Goal: Task Accomplishment & Management: Use online tool/utility

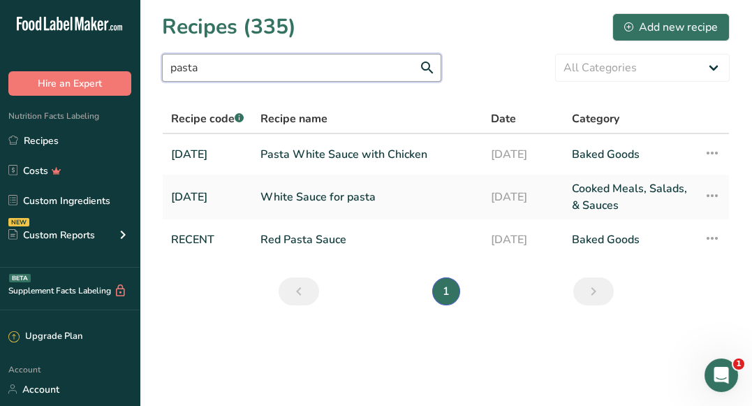
drag, startPoint x: 228, startPoint y: 65, endPoint x: 162, endPoint y: 66, distance: 66.4
click at [162, 66] on input "pasta" at bounding box center [301, 68] width 279 height 28
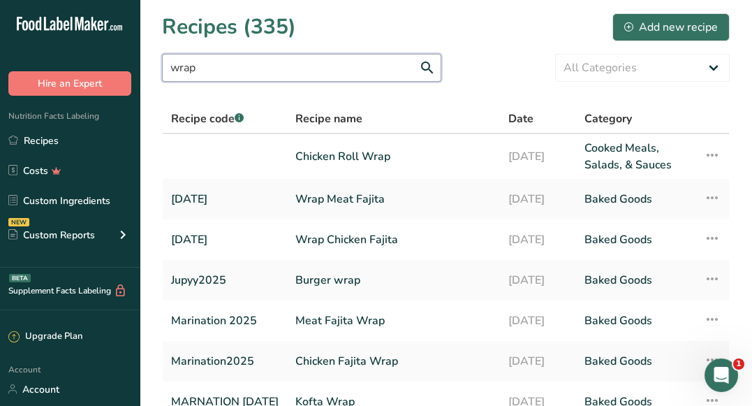
click at [364, 69] on input "wrap" at bounding box center [301, 68] width 279 height 28
type input "w"
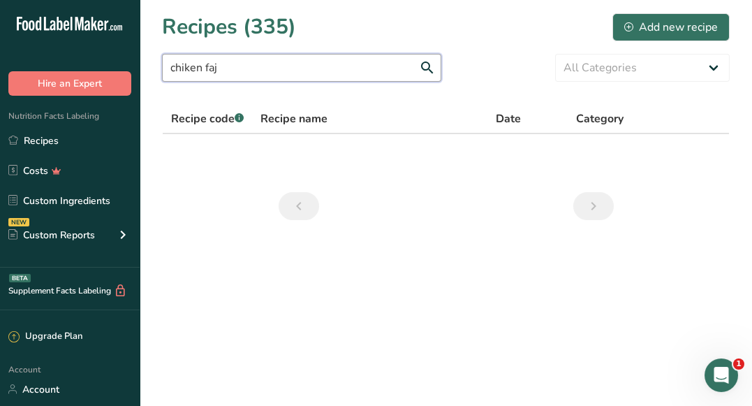
drag, startPoint x: 205, startPoint y: 72, endPoint x: 160, endPoint y: 73, distance: 44.7
click at [160, 73] on section "Recipes (335) Add new recipe chiken faj All Categories Baked Goods Beverages Co…" at bounding box center [446, 121] width 612 height 242
click at [198, 64] on input "faj" at bounding box center [301, 68] width 279 height 28
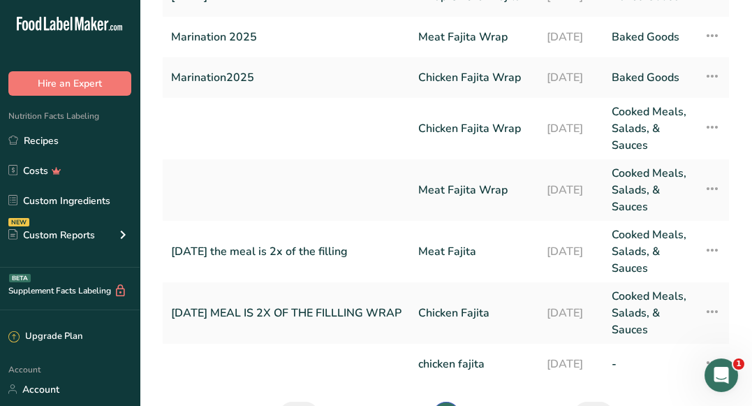
scroll to position [325, 0]
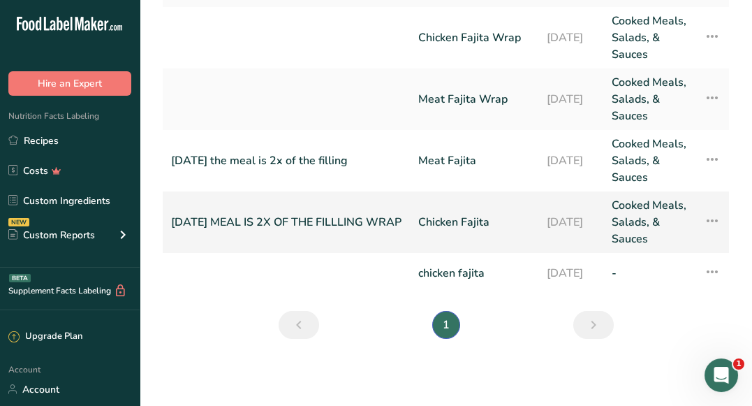
type input "faj"
click at [451, 247] on link "Chicken Fajita" at bounding box center [474, 222] width 112 height 50
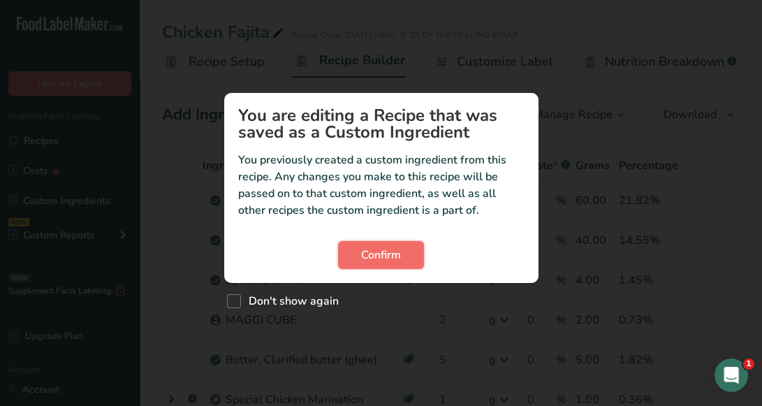
click at [379, 256] on span "Confirm" at bounding box center [381, 254] width 40 height 17
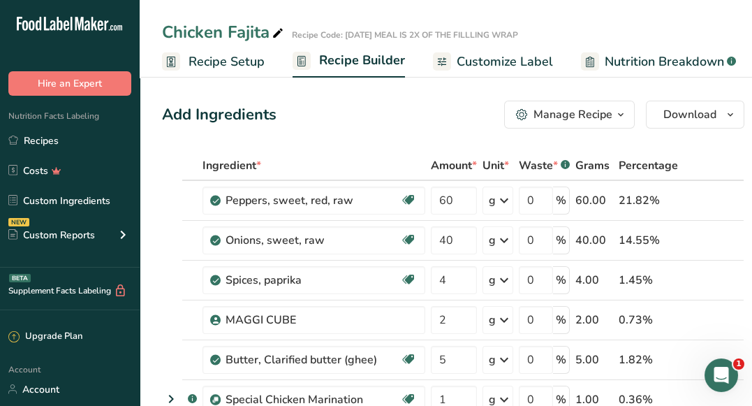
click at [498, 65] on span "Customize Label" at bounding box center [505, 61] width 96 height 19
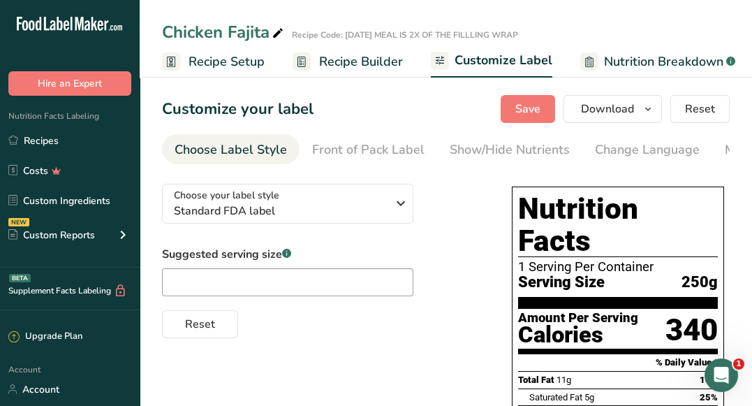
scroll to position [0, 272]
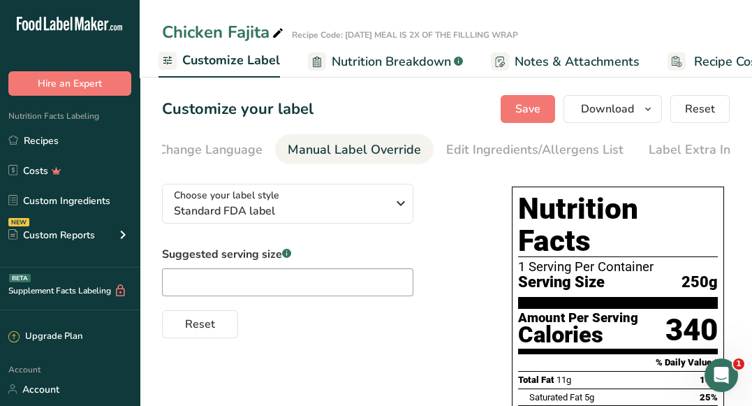
scroll to position [0, 446]
click at [374, 157] on div "Manual Label Override" at bounding box center [345, 149] width 133 height 19
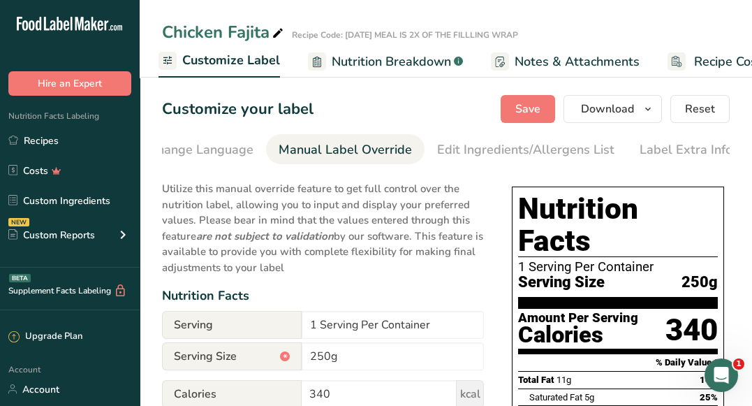
scroll to position [0, 0]
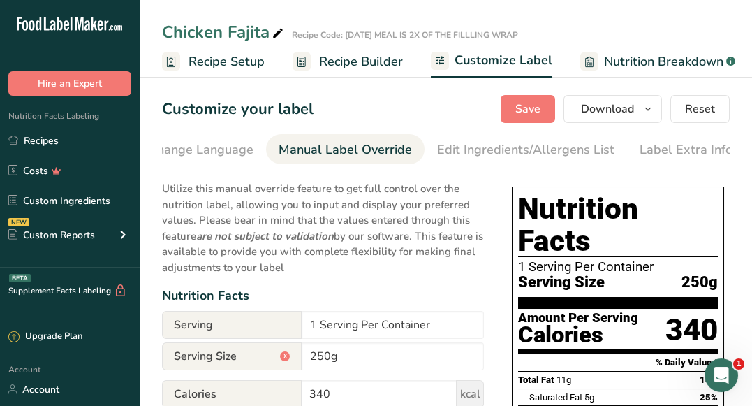
click at [331, 70] on span "Recipe Builder" at bounding box center [361, 61] width 84 height 19
click at [337, 66] on span "Recipe Builder" at bounding box center [361, 61] width 84 height 19
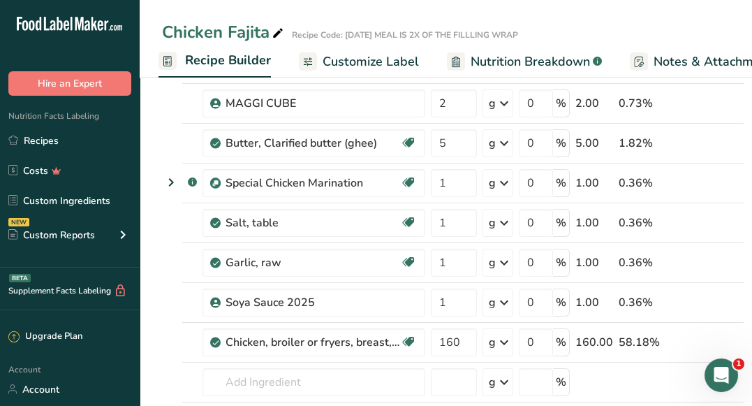
scroll to position [225, 0]
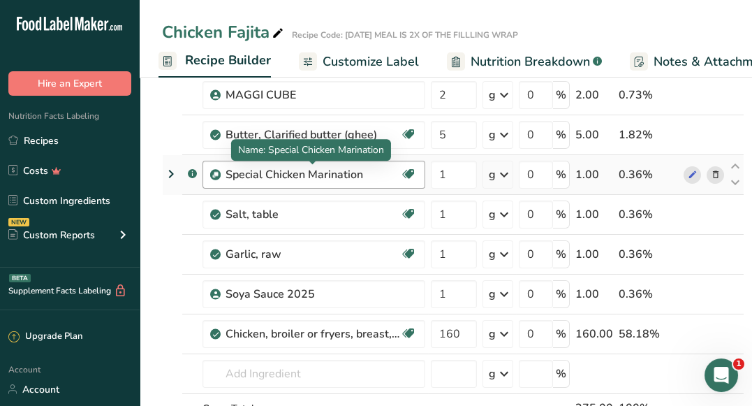
click at [253, 179] on div "Special Chicken Marination" at bounding box center [313, 174] width 175 height 17
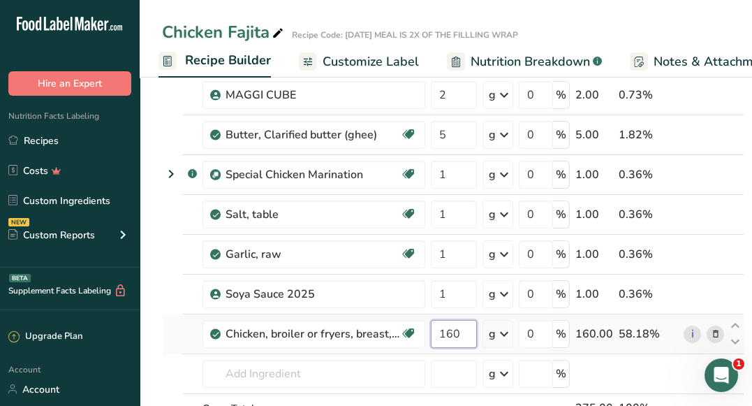
click at [449, 333] on input "160" at bounding box center [454, 334] width 46 height 28
click at [446, 333] on input "160" at bounding box center [454, 334] width 46 height 28
type input "180"
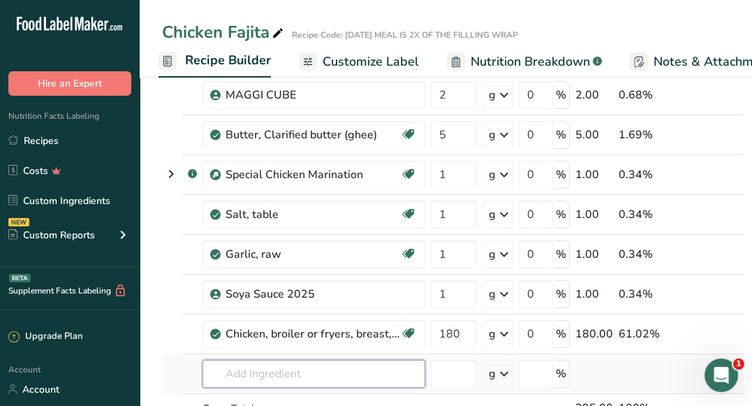
click at [364, 365] on div "Ingredient * Amount * Unit * Waste * .a-a{fill:#347362;}.b-a{fill:#fff;} Grams …" at bounding box center [453, 203] width 582 height 555
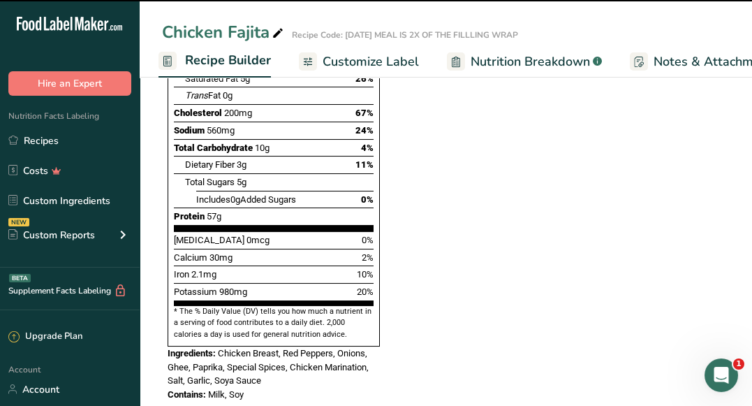
scroll to position [919, 0]
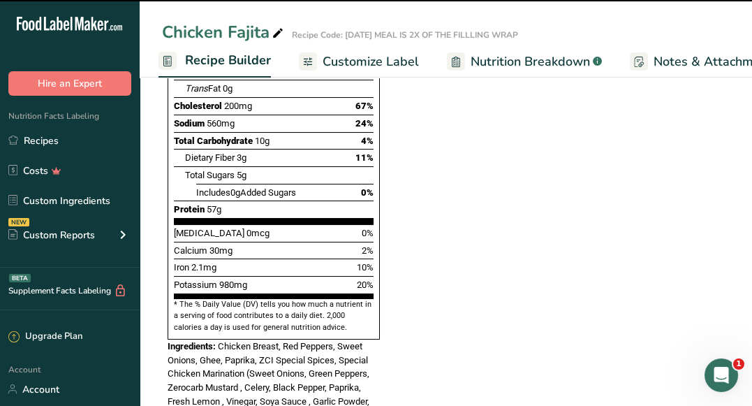
click at [376, 59] on span "Customize Label" at bounding box center [371, 61] width 96 height 19
click at [367, 75] on link "Customize Label" at bounding box center [359, 61] width 120 height 31
click at [369, 60] on span "Customize Label" at bounding box center [371, 61] width 96 height 19
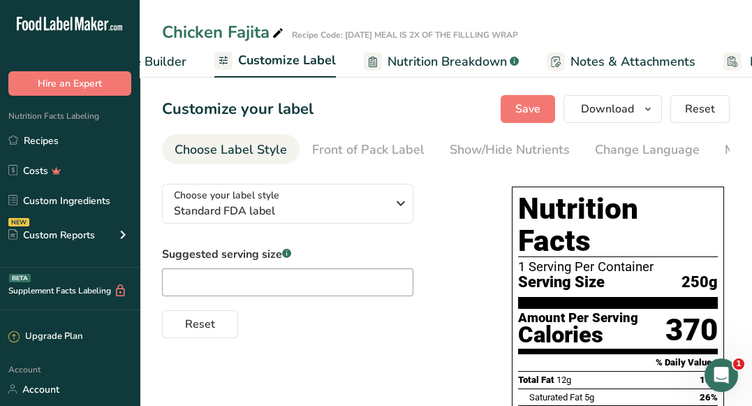
scroll to position [0, 272]
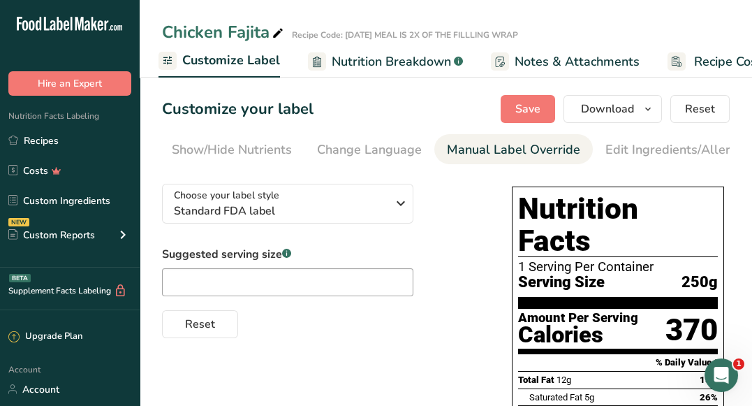
click at [514, 151] on div "Manual Label Override" at bounding box center [513, 149] width 133 height 19
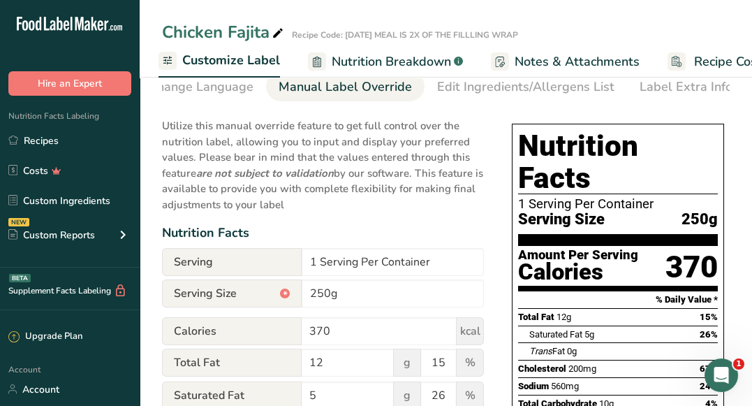
scroll to position [0, 0]
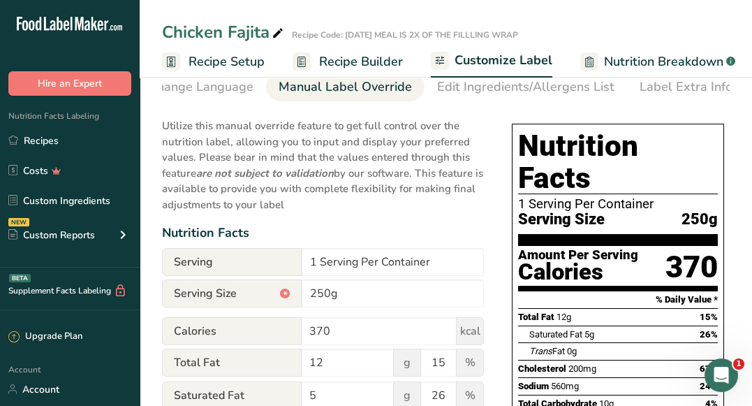
click at [327, 68] on span "Recipe Builder" at bounding box center [361, 61] width 84 height 19
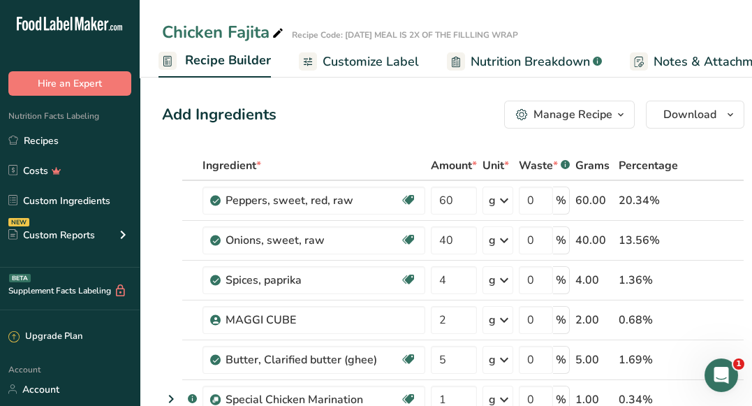
scroll to position [355, 0]
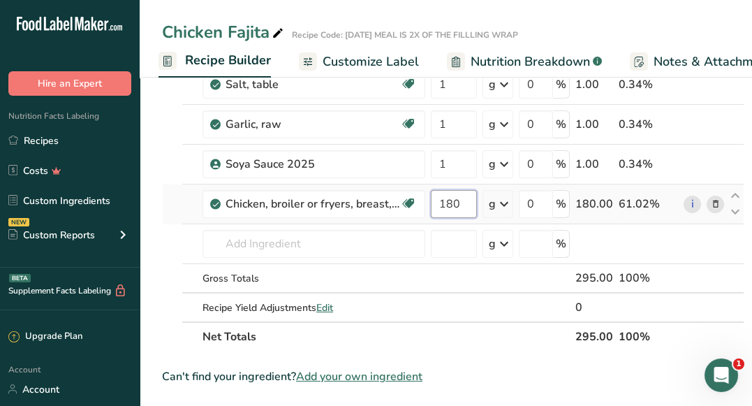
drag, startPoint x: 460, startPoint y: 200, endPoint x: 444, endPoint y: 198, distance: 16.1
click at [444, 198] on input "180" at bounding box center [454, 204] width 46 height 28
type input "160"
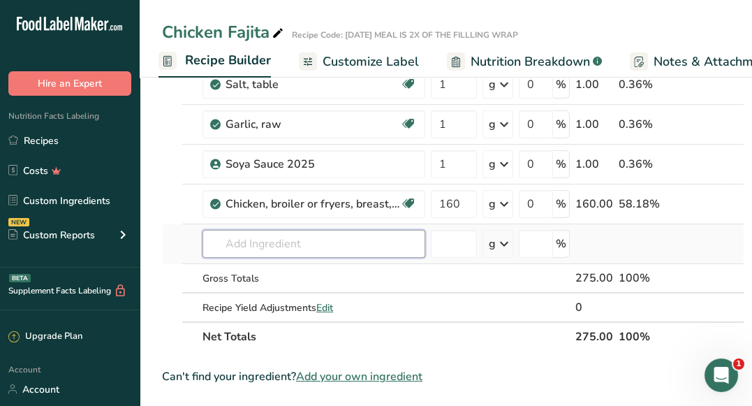
click at [322, 237] on div "Ingredient * Amount * Unit * Waste * .a-a{fill:#347362;}.b-a{fill:#fff;} Grams …" at bounding box center [453, 73] width 582 height 555
click at [390, 61] on span "Customize Label" at bounding box center [371, 61] width 96 height 19
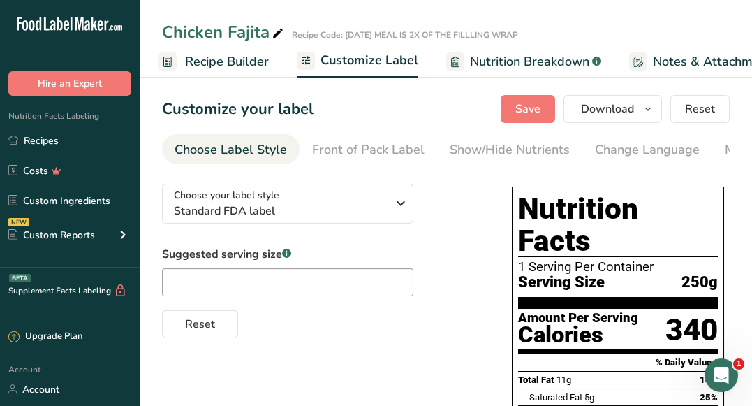
scroll to position [0, 272]
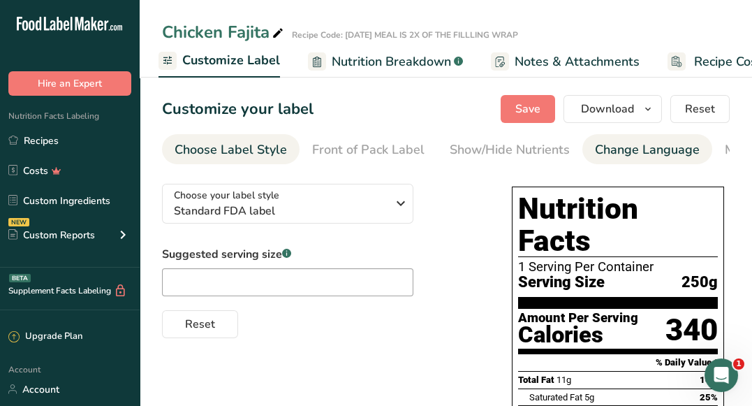
click at [621, 144] on div "Change Language" at bounding box center [647, 149] width 105 height 19
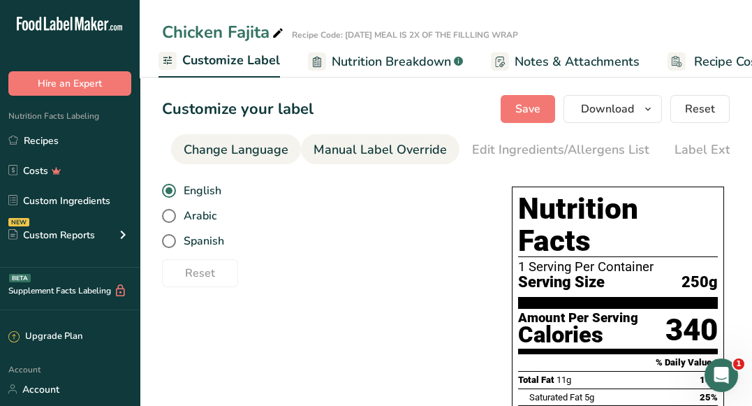
scroll to position [0, 415]
click at [414, 154] on div "Manual Label Override" at bounding box center [375, 149] width 133 height 19
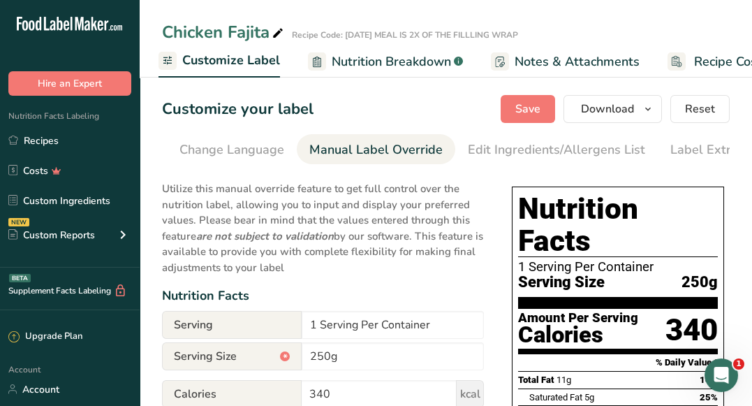
scroll to position [0, 446]
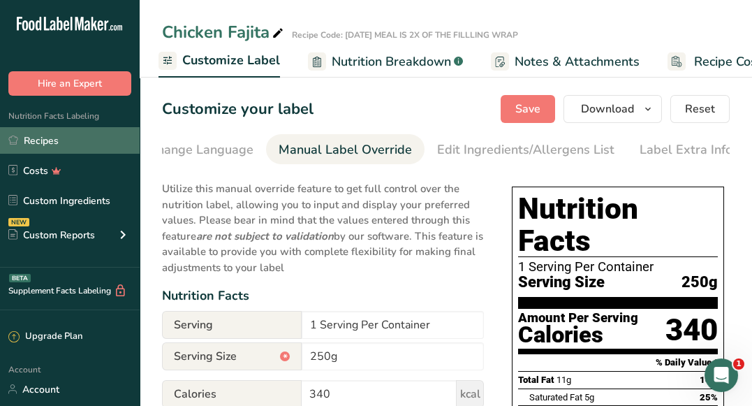
click at [76, 147] on link "Recipes" at bounding box center [70, 140] width 140 height 27
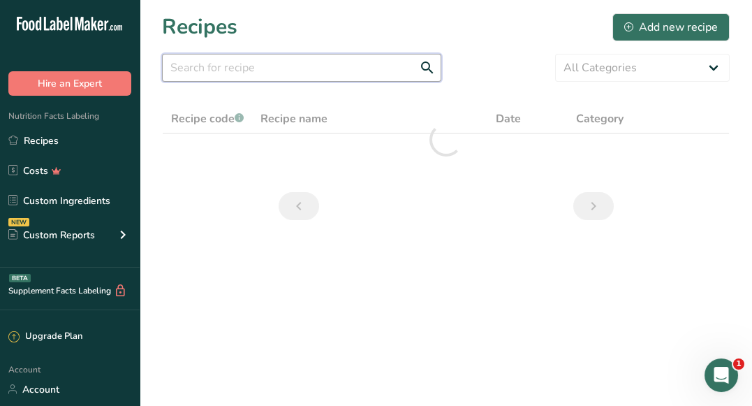
click at [218, 73] on input "text" at bounding box center [301, 68] width 279 height 28
type input "faj"
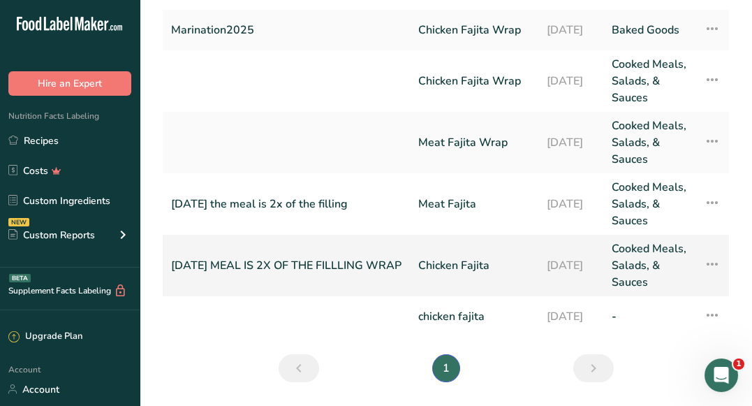
scroll to position [272, 0]
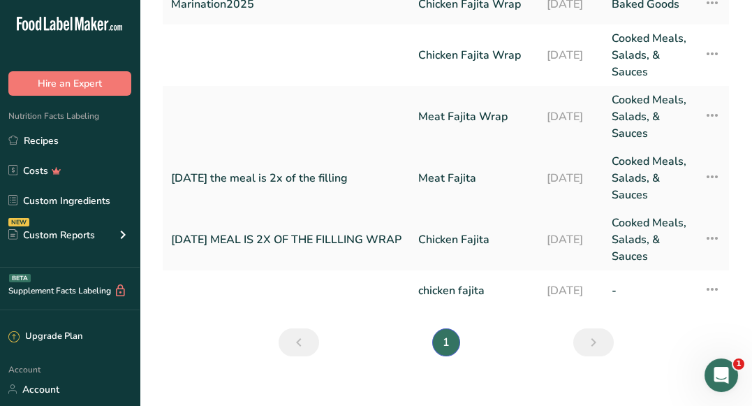
click at [441, 203] on link "Meat Fajita" at bounding box center [474, 178] width 112 height 50
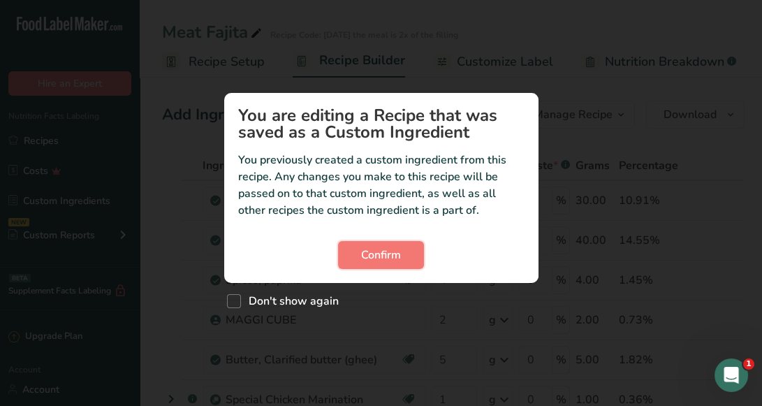
click at [404, 246] on button "Confirm" at bounding box center [381, 255] width 86 height 28
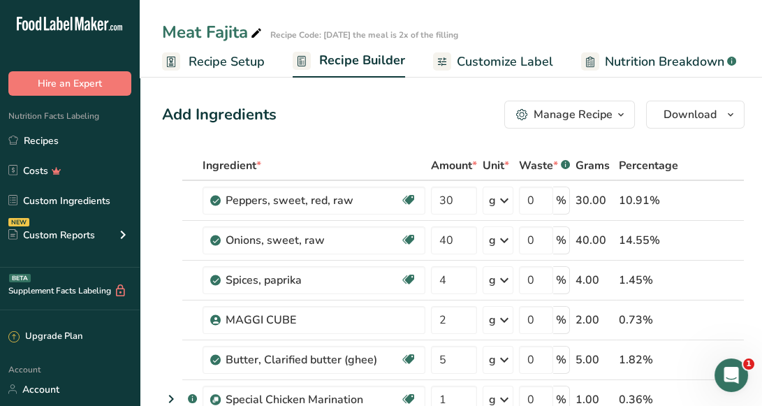
click at [395, 256] on span "Confirm" at bounding box center [381, 257] width 42 height 17
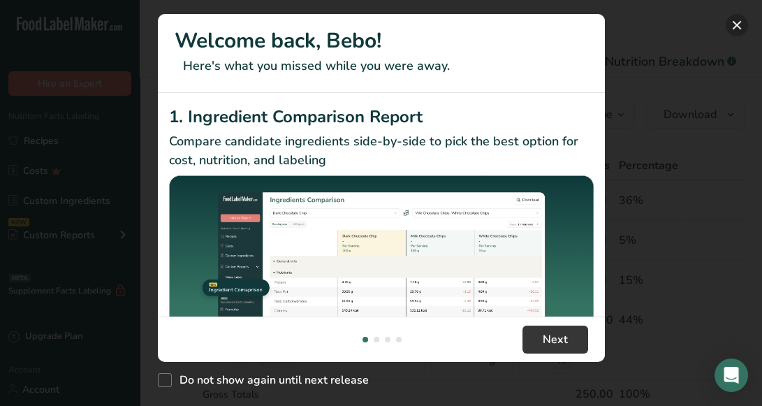
click at [737, 22] on button "New Features" at bounding box center [736, 25] width 22 height 22
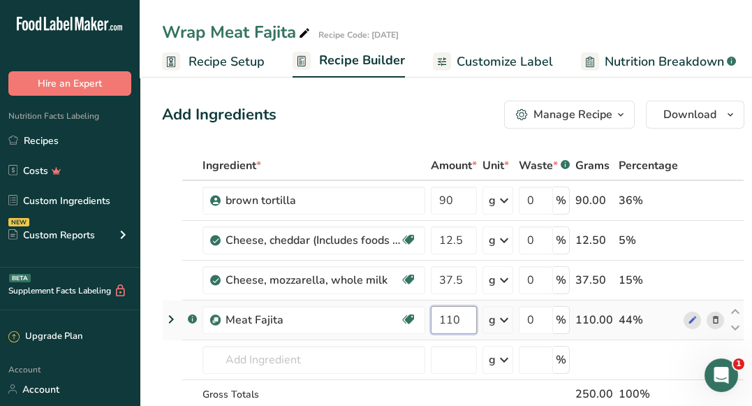
click at [471, 314] on input "110" at bounding box center [454, 320] width 46 height 28
type input "100"
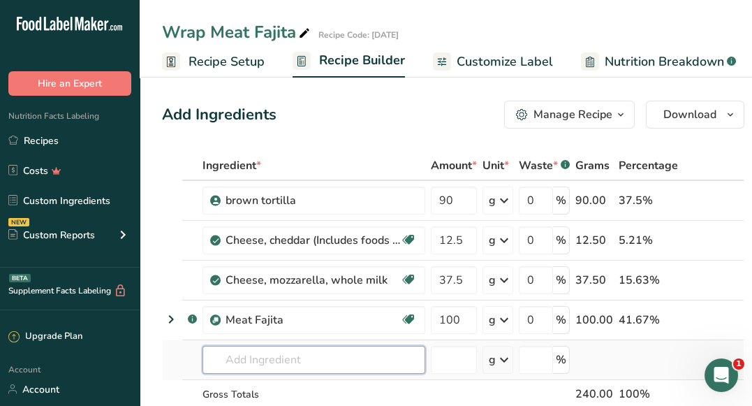
click at [338, 359] on div "Ingredient * Amount * Unit * Waste * .a-a{fill:#347362;}.b-a{fill:#fff;} Grams …" at bounding box center [453, 309] width 582 height 316
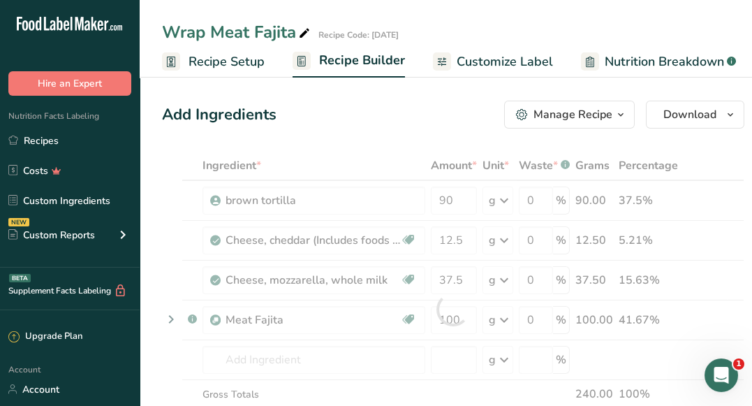
click at [464, 60] on span "Customize Label" at bounding box center [505, 61] width 96 height 19
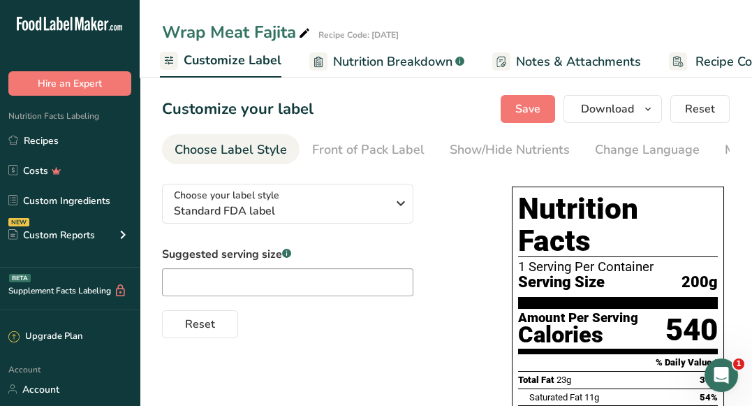
scroll to position [0, 272]
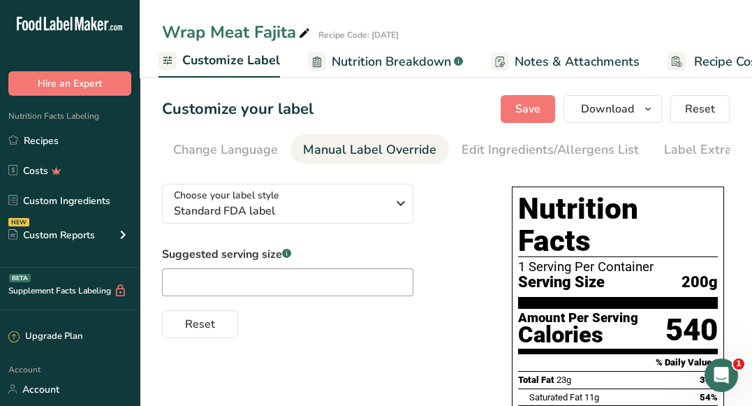
scroll to position [0, 446]
click at [717, 157] on li "Label Extra Info" at bounding box center [686, 149] width 118 height 30
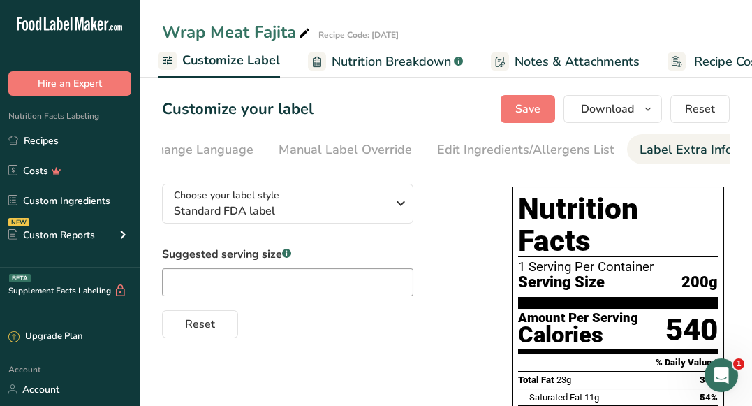
click at [649, 151] on div "Label Extra Info" at bounding box center [686, 149] width 93 height 19
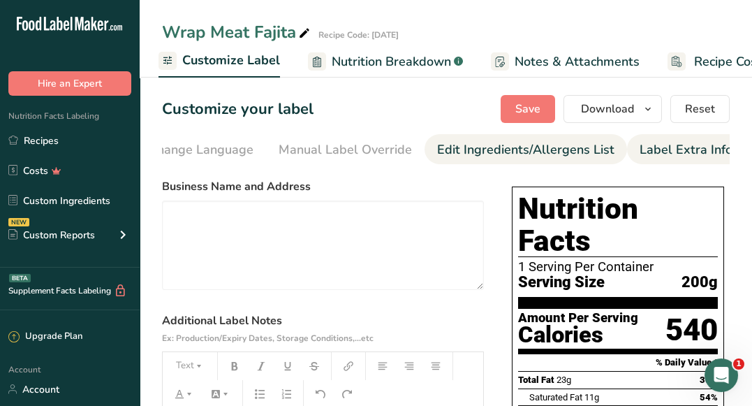
click at [557, 155] on div "Edit Ingredients/Allergens List" at bounding box center [525, 149] width 177 height 19
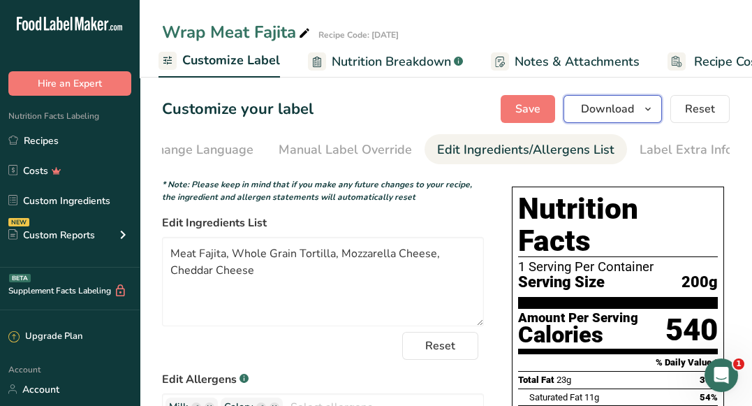
click at [582, 109] on button "Download" at bounding box center [613, 109] width 98 height 28
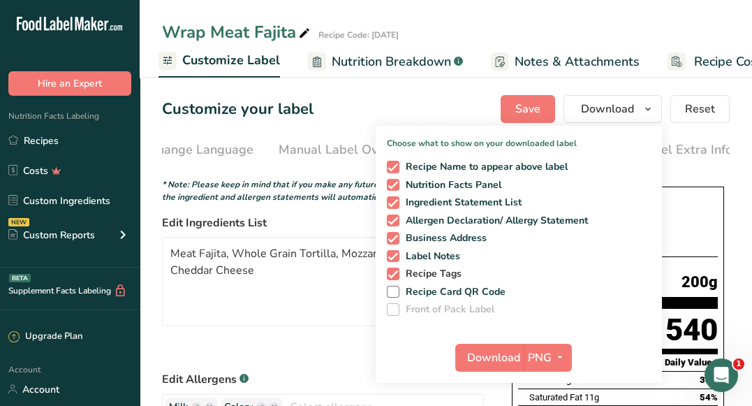
click at [415, 271] on span "Recipe Tags" at bounding box center [430, 273] width 63 height 13
click at [396, 271] on input "Recipe Tags" at bounding box center [391, 273] width 9 height 9
checkbox input "false"
click at [386, 115] on div "Customize your label Save Download Choose what to show on your downloaded label…" at bounding box center [446, 109] width 568 height 28
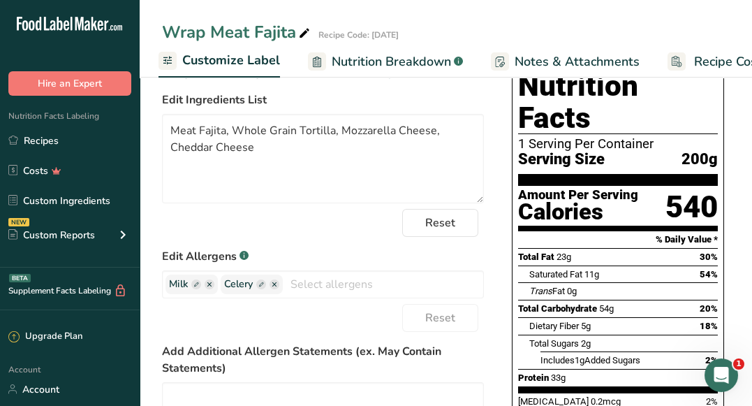
scroll to position [124, 0]
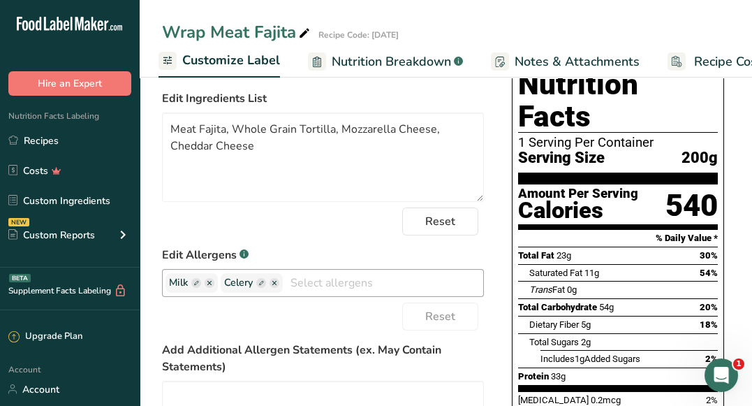
click at [390, 293] on input "text" at bounding box center [383, 283] width 200 height 22
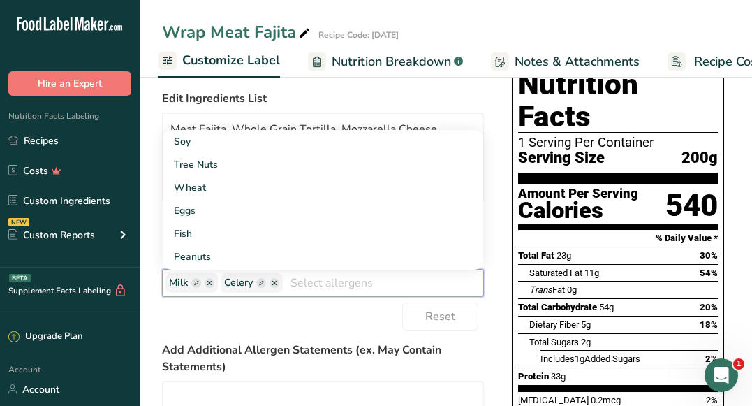
type input "g"
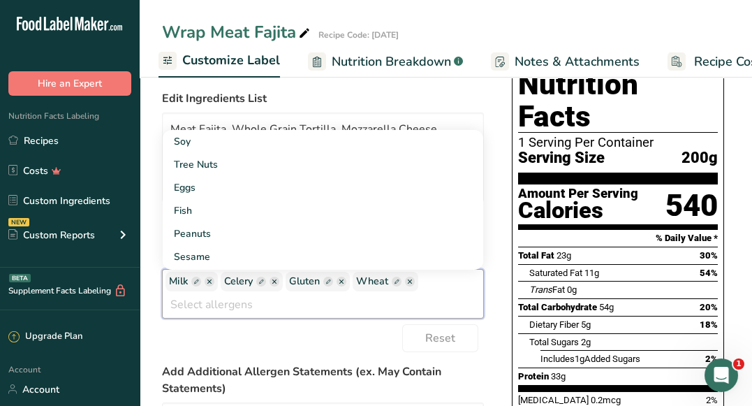
click at [371, 365] on label "Add Additional Allergen Statements (ex. May Contain Statements)" at bounding box center [323, 380] width 322 height 34
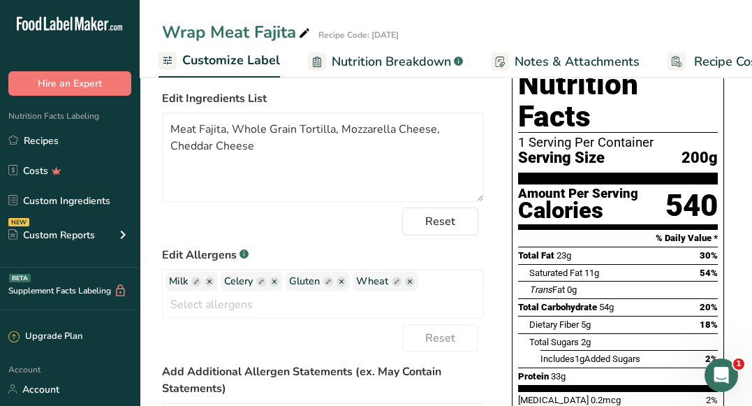
scroll to position [0, 0]
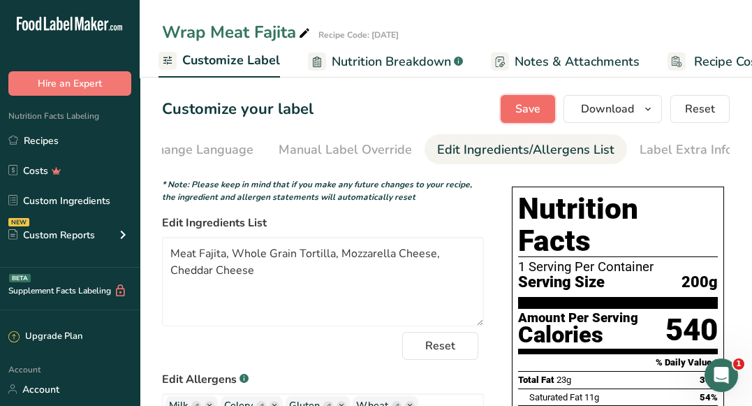
click at [529, 98] on button "Save" at bounding box center [528, 109] width 54 height 28
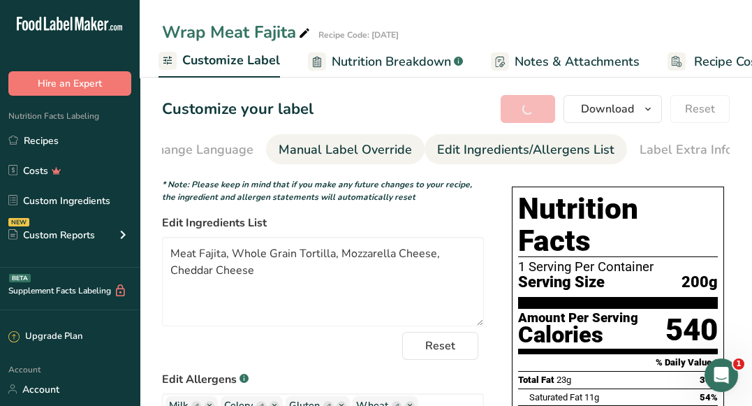
click at [379, 138] on link "Manual Label Override" at bounding box center [345, 149] width 133 height 31
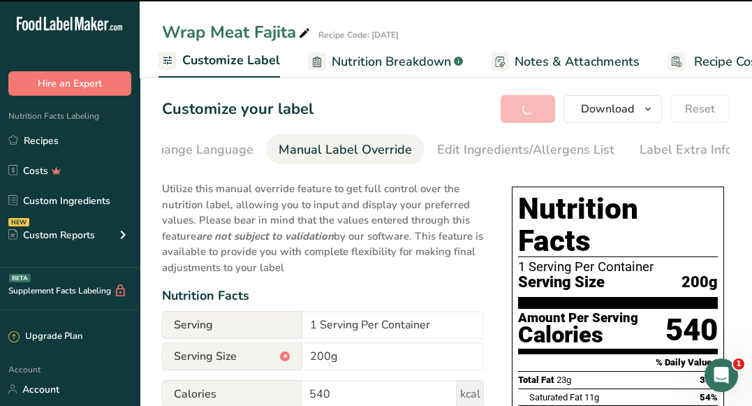
click at [214, 157] on div "Change Language" at bounding box center [201, 149] width 105 height 19
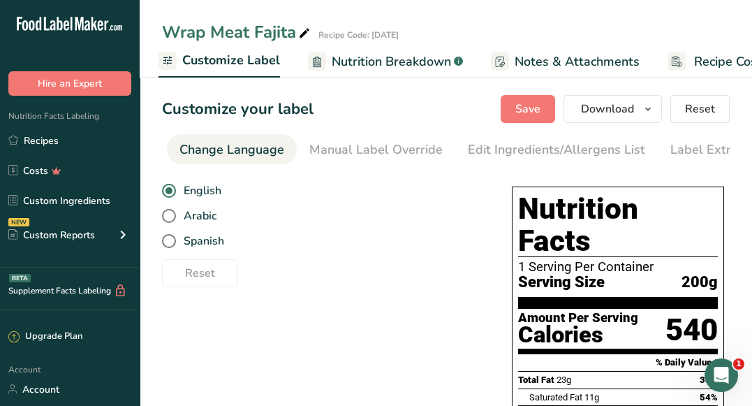
scroll to position [0, 89]
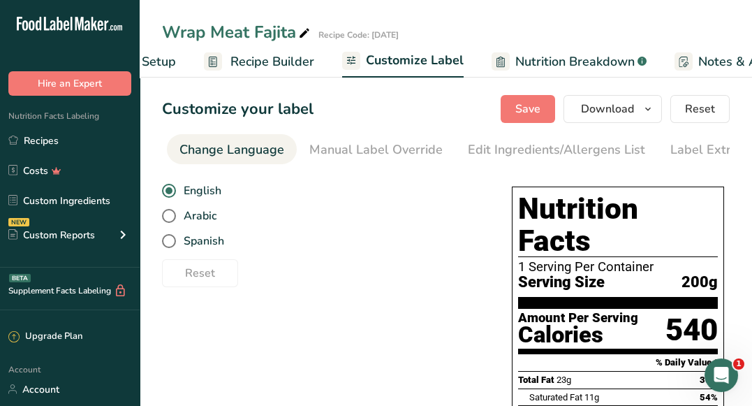
click at [292, 65] on span "Recipe Builder" at bounding box center [272, 61] width 84 height 19
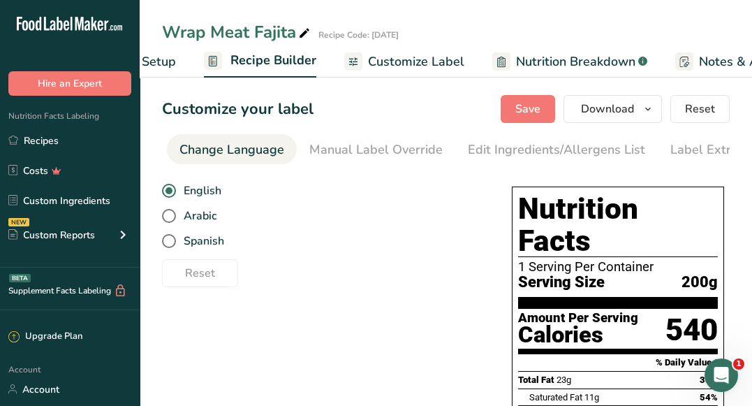
click at [256, 54] on span "Recipe Builder" at bounding box center [273, 60] width 86 height 19
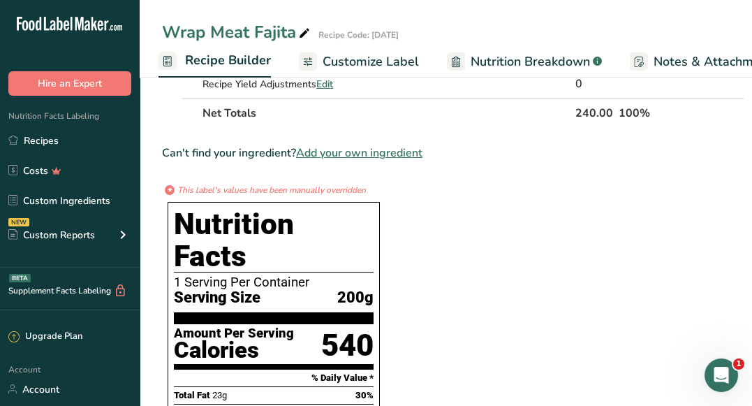
scroll to position [508, 0]
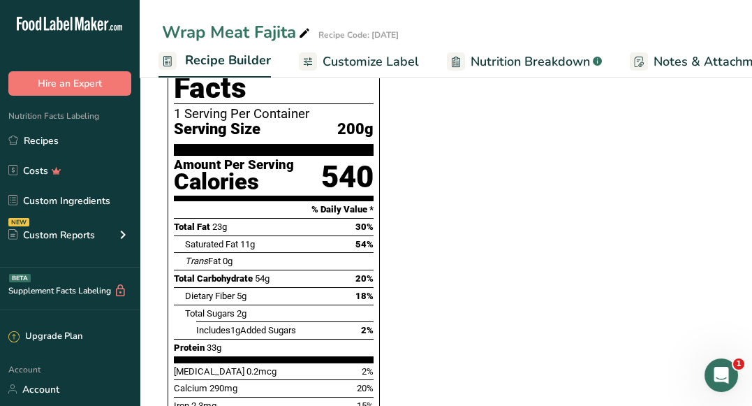
click at [725, 210] on section "Ingredient * Amount * Unit * Waste * .a-a{fill:#347362;}.b-a{fill:#fff;} Grams …" at bounding box center [453, 318] width 582 height 1350
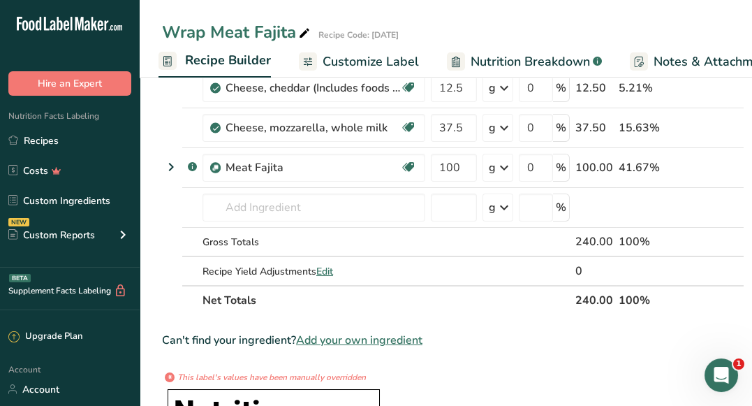
scroll to position [0, 0]
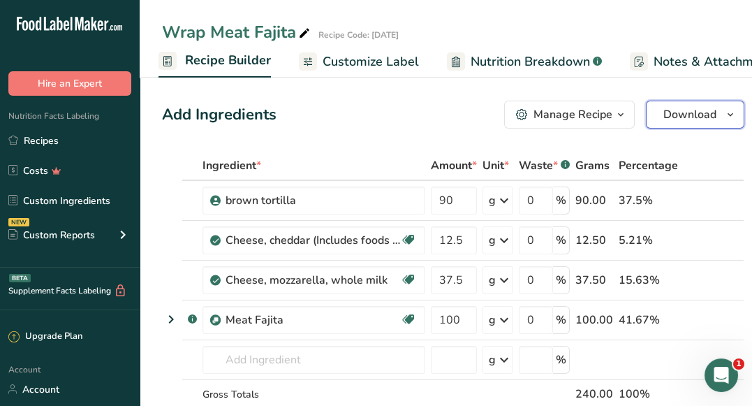
click at [677, 119] on span "Download" at bounding box center [689, 114] width 53 height 17
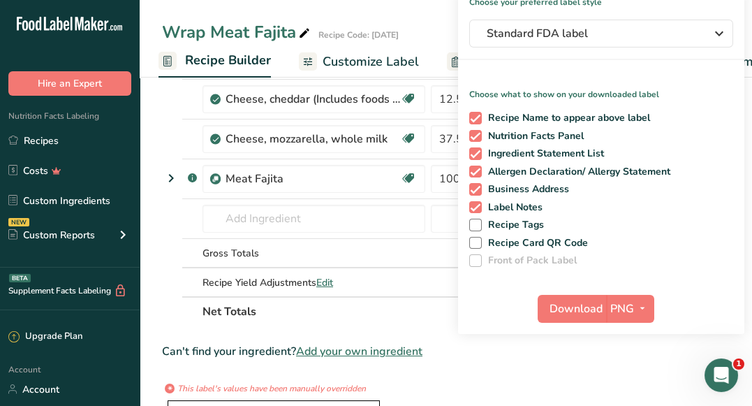
scroll to position [165, 0]
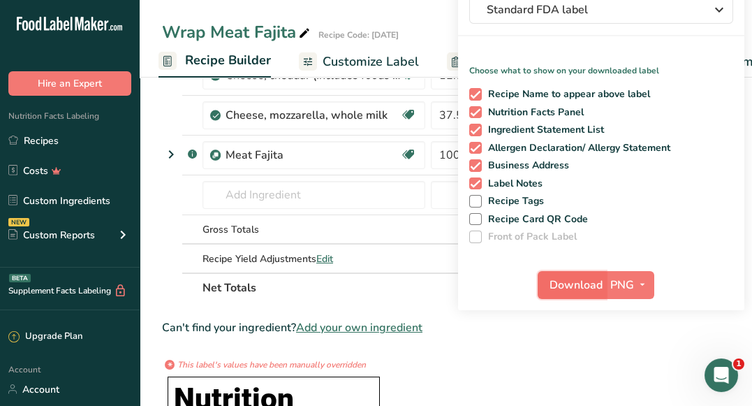
click at [568, 282] on span "Download" at bounding box center [576, 285] width 53 height 17
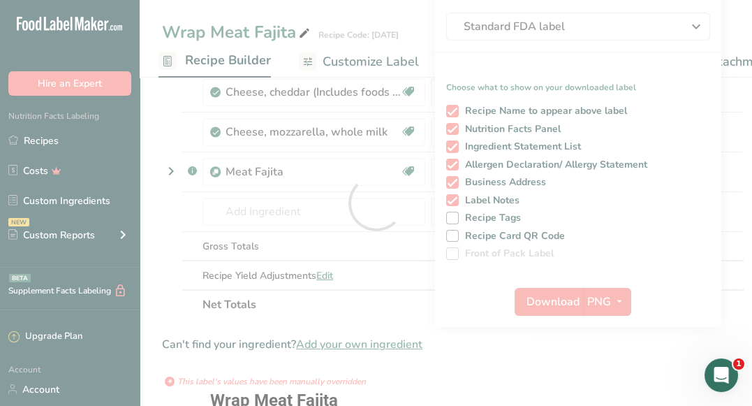
click at [564, 281] on div at bounding box center [376, 203] width 752 height 406
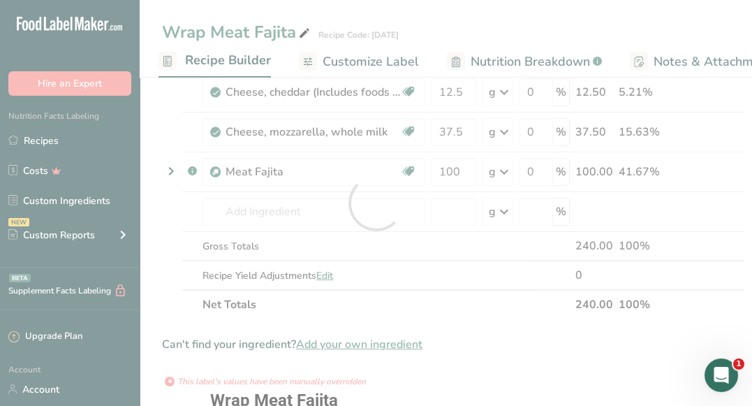
scroll to position [0, 0]
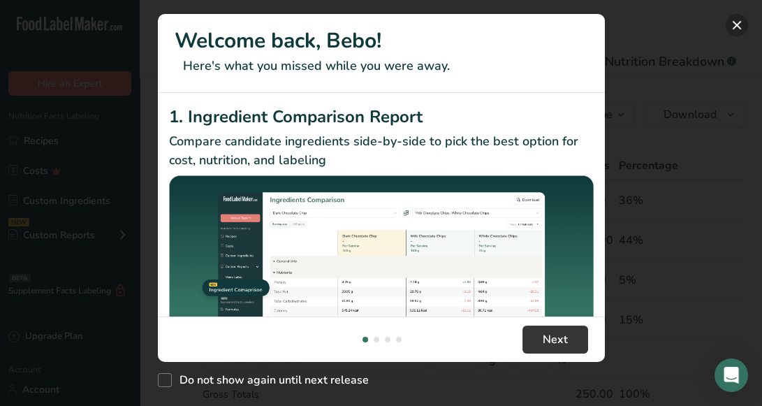
click at [742, 26] on button "New Features" at bounding box center [736, 25] width 22 height 22
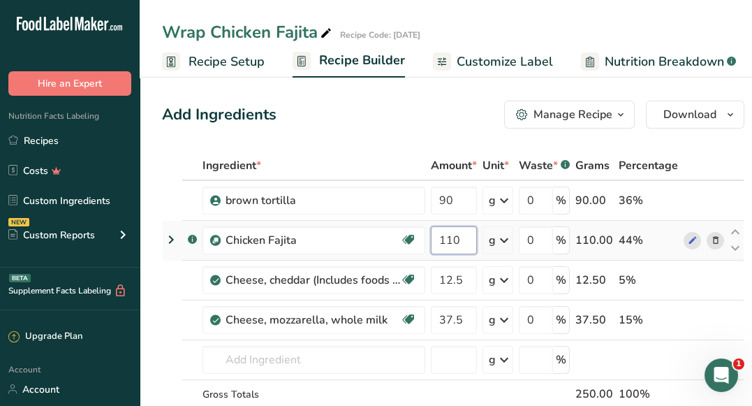
drag, startPoint x: 463, startPoint y: 241, endPoint x: 447, endPoint y: 237, distance: 16.4
click at [447, 237] on input "110" at bounding box center [454, 240] width 46 height 28
type input "100"
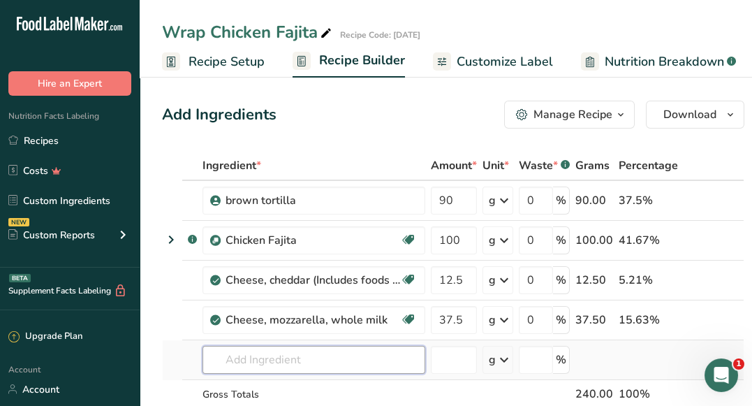
click at [287, 359] on div "Ingredient * Amount * Unit * Waste * .a-a{fill:#347362;}.b-a{fill:#fff;} Grams …" at bounding box center [453, 309] width 582 height 316
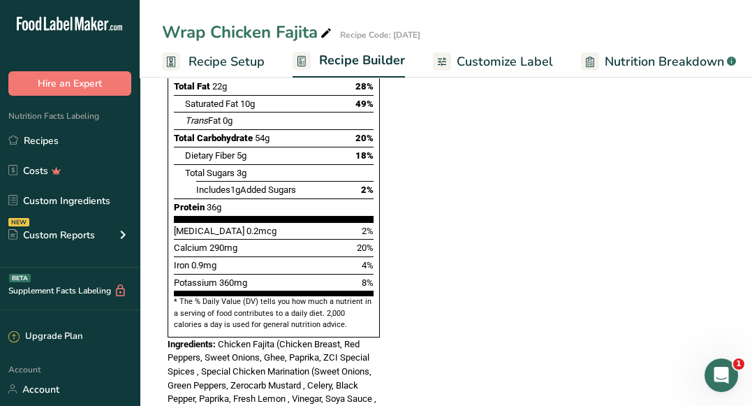
scroll to position [395, 0]
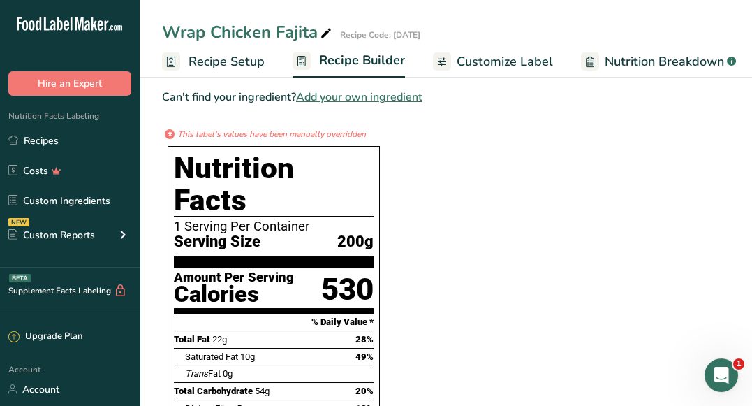
click at [505, 66] on span "Customize Label" at bounding box center [505, 61] width 96 height 19
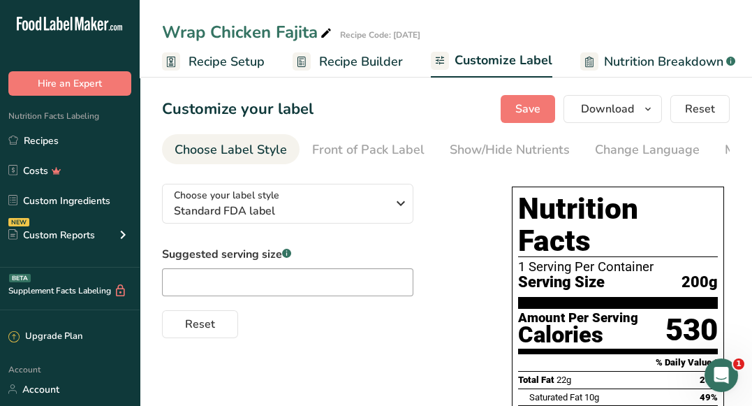
scroll to position [0, 272]
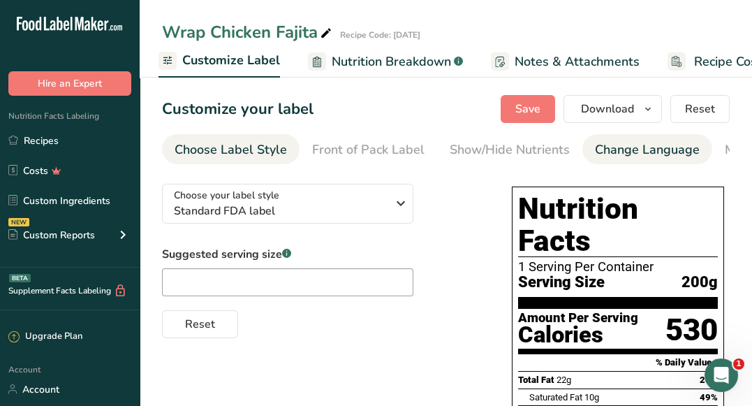
click at [643, 149] on div "Change Language" at bounding box center [647, 149] width 105 height 19
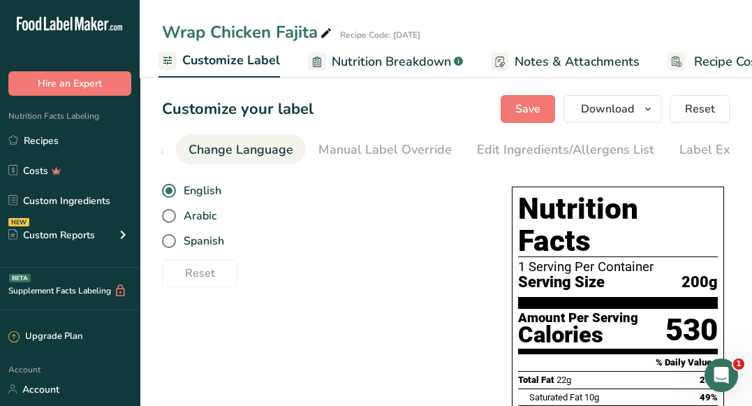
scroll to position [0, 415]
click at [383, 164] on nav "Choose Label Style Front of Pack Label Show/Hide Nutrients Change Language Manu…" at bounding box center [446, 149] width 568 height 30
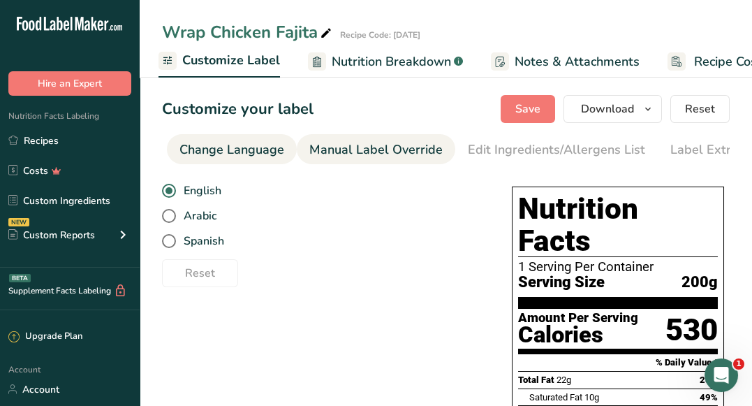
click at [374, 163] on link "Manual Label Override" at bounding box center [375, 149] width 133 height 31
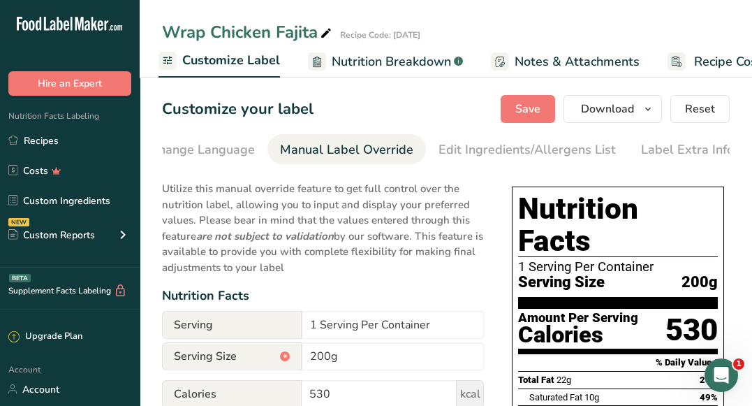
scroll to position [0, 446]
click at [651, 149] on div "Label Extra Info" at bounding box center [686, 149] width 93 height 19
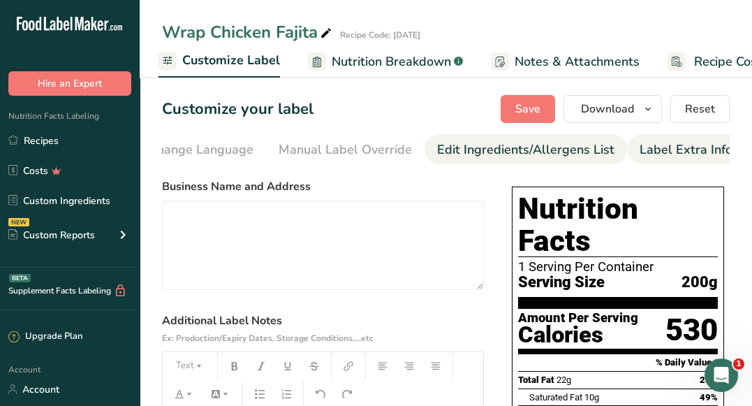
click at [551, 143] on div "Edit Ingredients/Allergens List" at bounding box center [525, 149] width 177 height 19
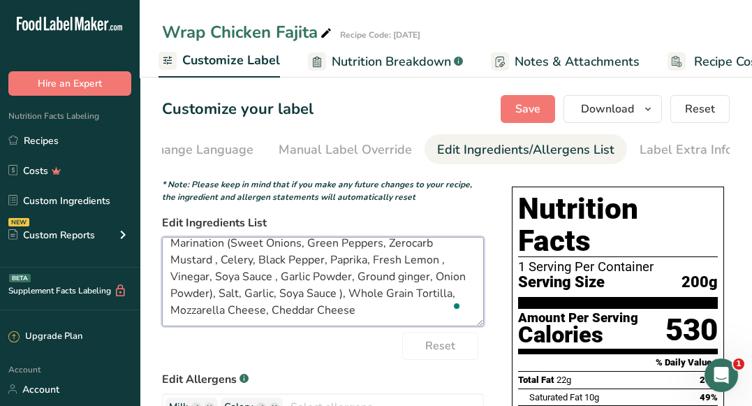
scroll to position [44, 0]
drag, startPoint x: 244, startPoint y: 255, endPoint x: 339, endPoint y: 294, distance: 103.3
click at [339, 294] on textarea "Chicken Fajita (Chicken Breast, Red Peppers, Sweet Onions, Ghee, Paprika, ZCI S…" at bounding box center [323, 281] width 322 height 89
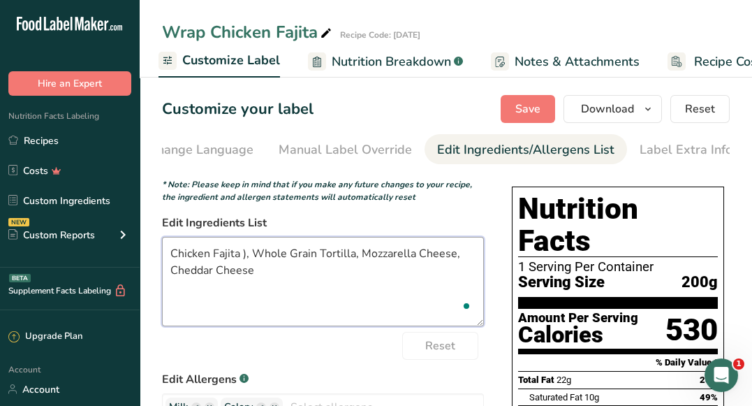
scroll to position [0, 0]
type textarea "Chicken Fajita, Whole Grain Tortilla, Mozzarella Cheese, Cheddar Cheese"
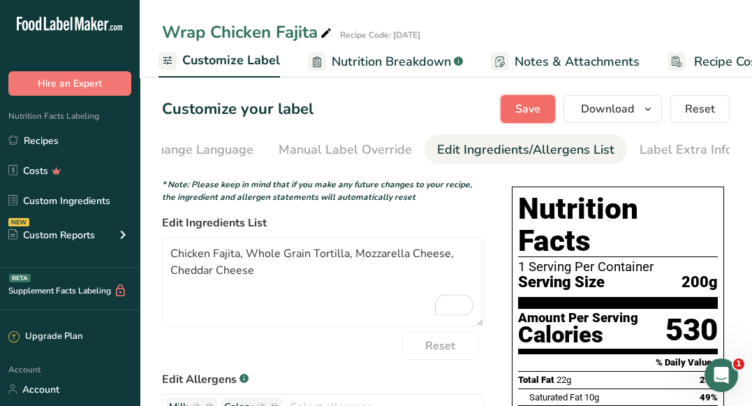
click at [536, 115] on span "Save" at bounding box center [527, 109] width 25 height 17
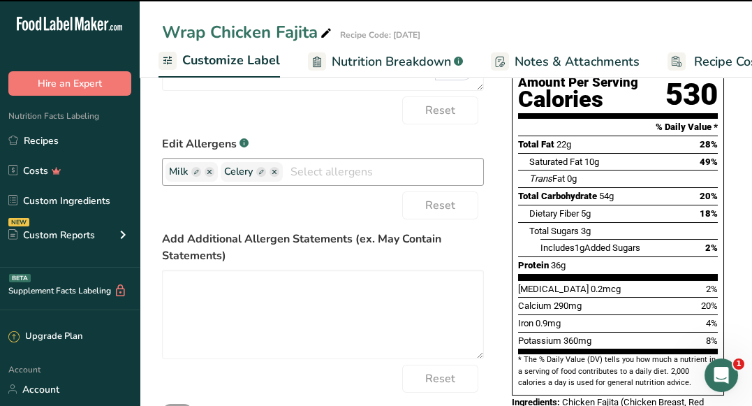
click at [309, 177] on input "text" at bounding box center [383, 172] width 200 height 22
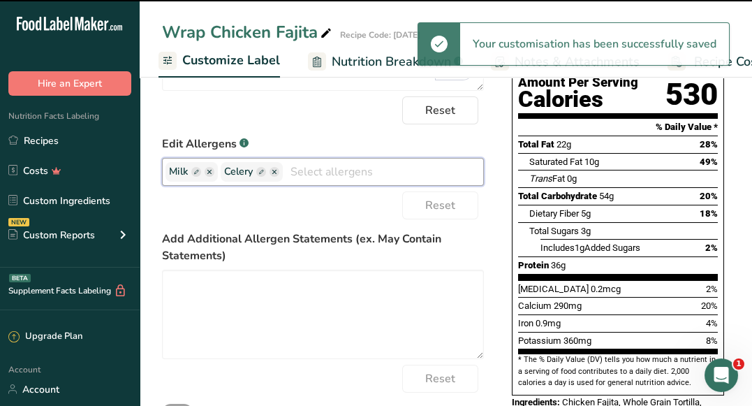
click at [309, 177] on input "text" at bounding box center [383, 172] width 200 height 22
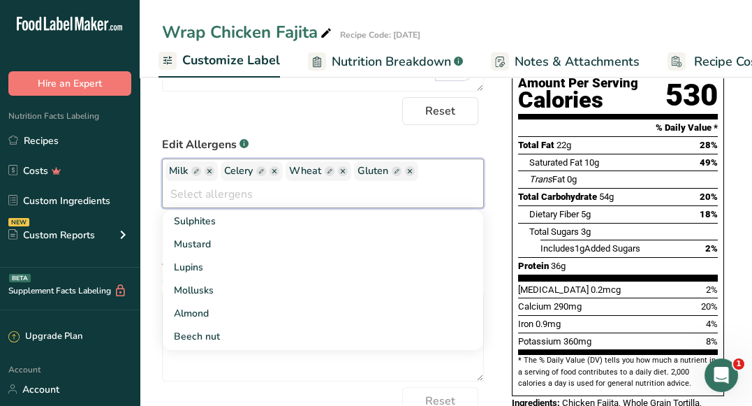
scroll to position [300, 0]
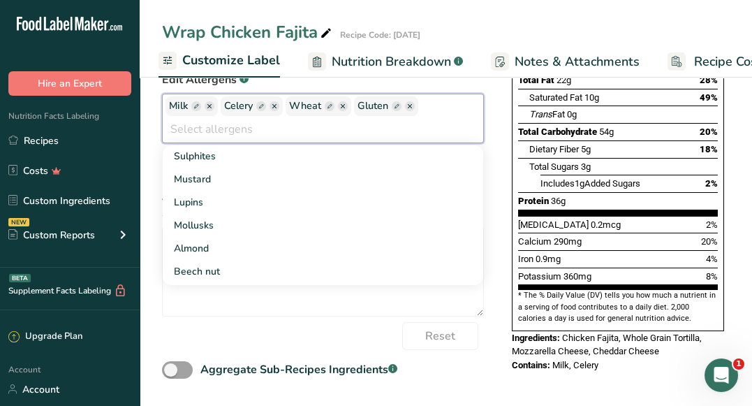
click at [528, 397] on section "Customize your label Save Download Choose what to show on your downloaded label…" at bounding box center [446, 90] width 612 height 635
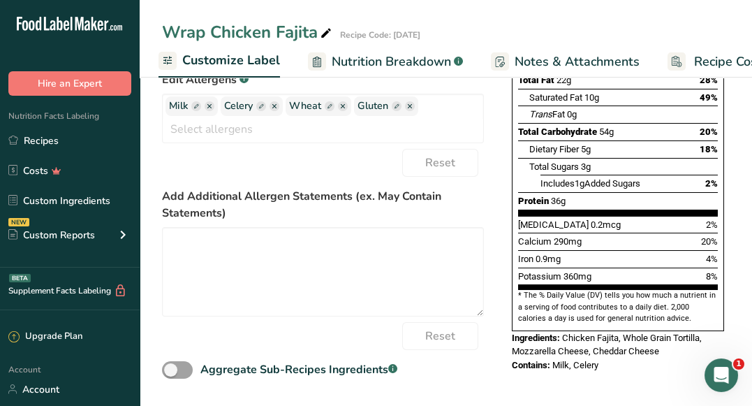
scroll to position [0, 0]
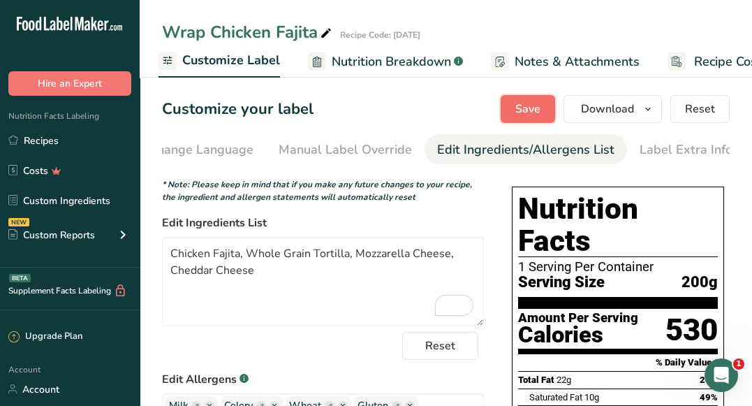
click at [533, 113] on span "Save" at bounding box center [527, 109] width 25 height 17
click at [591, 117] on span "Download" at bounding box center [607, 109] width 53 height 17
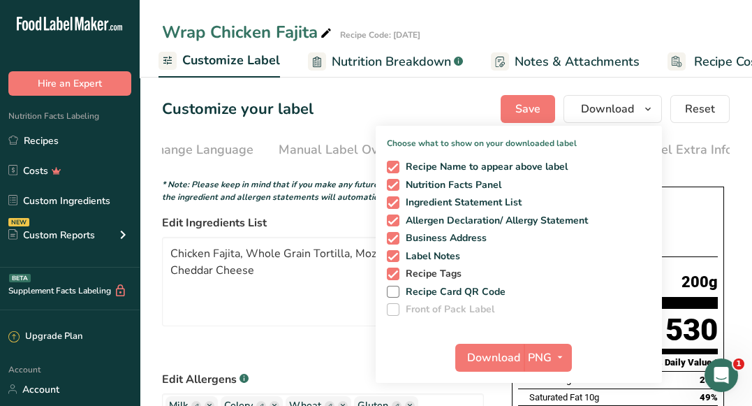
click at [394, 270] on span at bounding box center [393, 273] width 13 height 13
click at [394, 270] on input "Recipe Tags" at bounding box center [391, 273] width 9 height 9
checkbox input "false"
click at [360, 106] on div "Customize your label Save Download Choose what to show on your downloaded label…" at bounding box center [446, 109] width 568 height 28
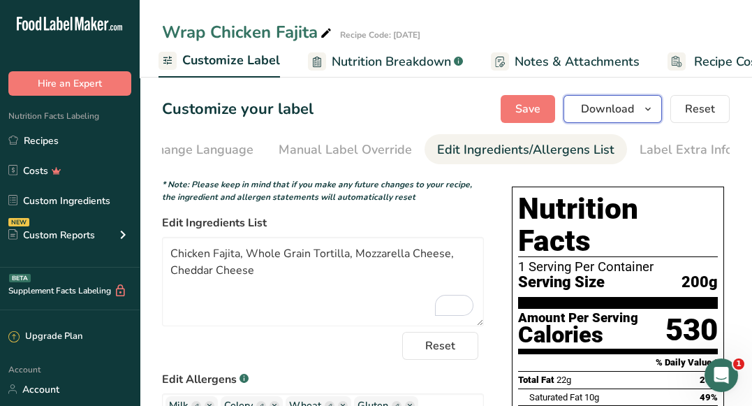
click at [589, 99] on button "Download" at bounding box center [613, 109] width 98 height 28
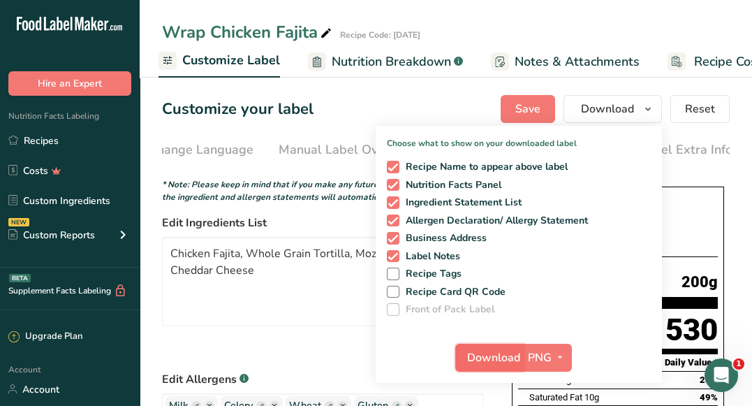
click at [466, 367] on button "Download" at bounding box center [489, 358] width 68 height 28
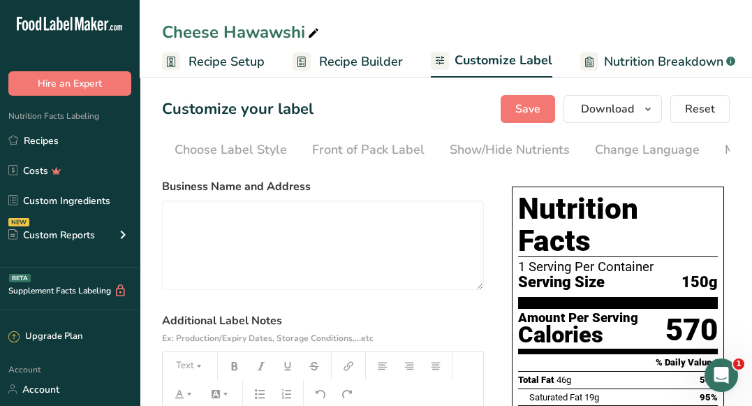
scroll to position [0, 446]
